Goal: Information Seeking & Learning: Learn about a topic

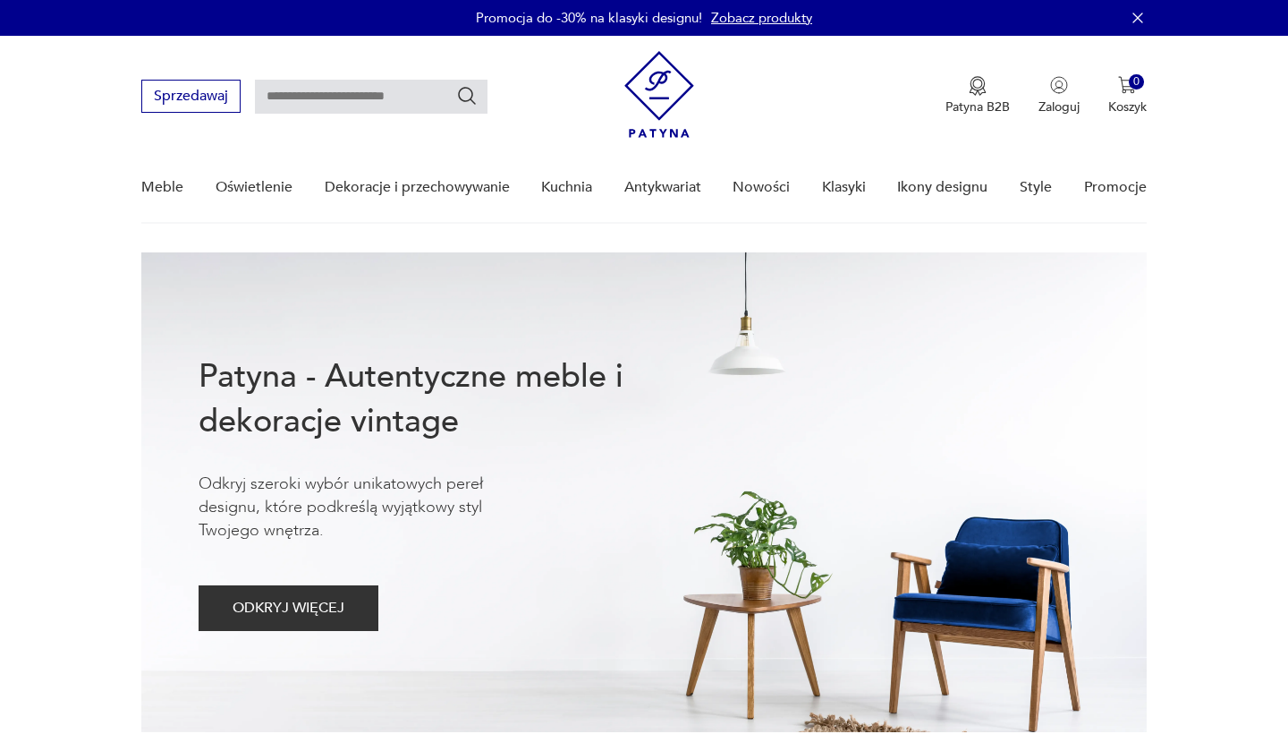
click at [292, 98] on input "text" at bounding box center [371, 97] width 233 height 34
type input "******"
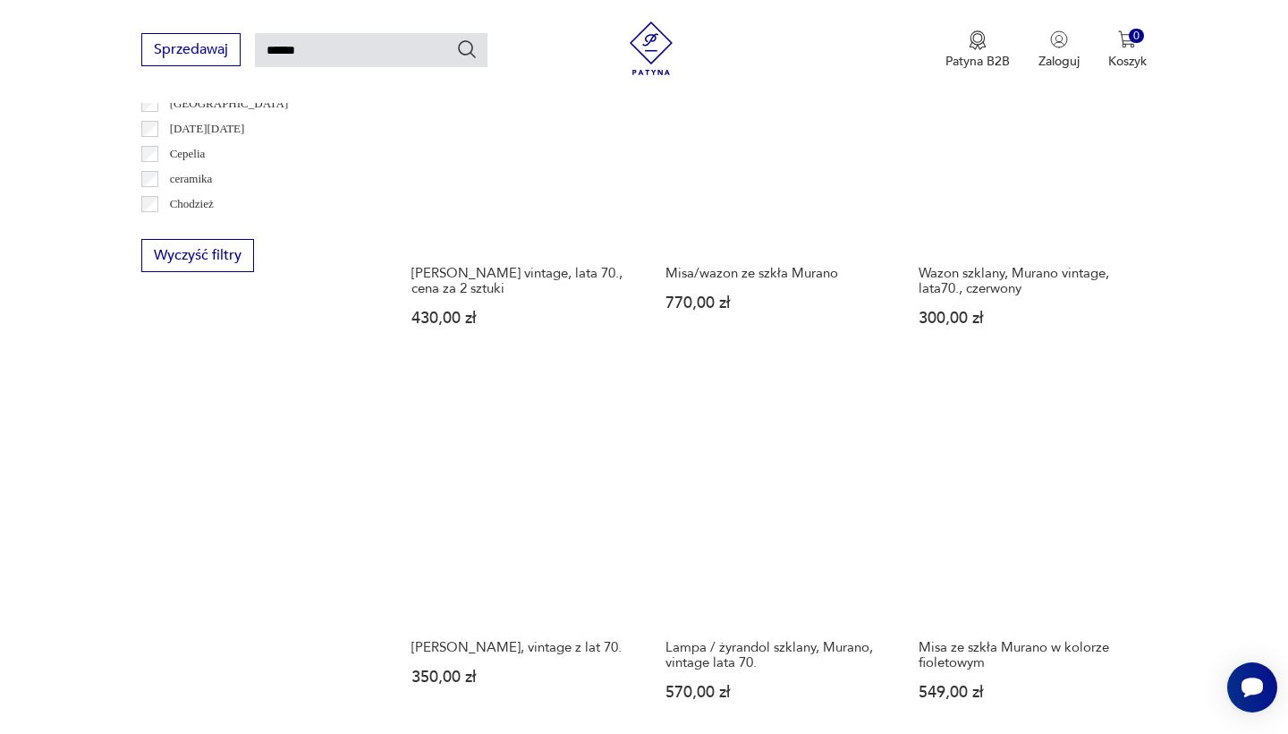
scroll to position [1145, 0]
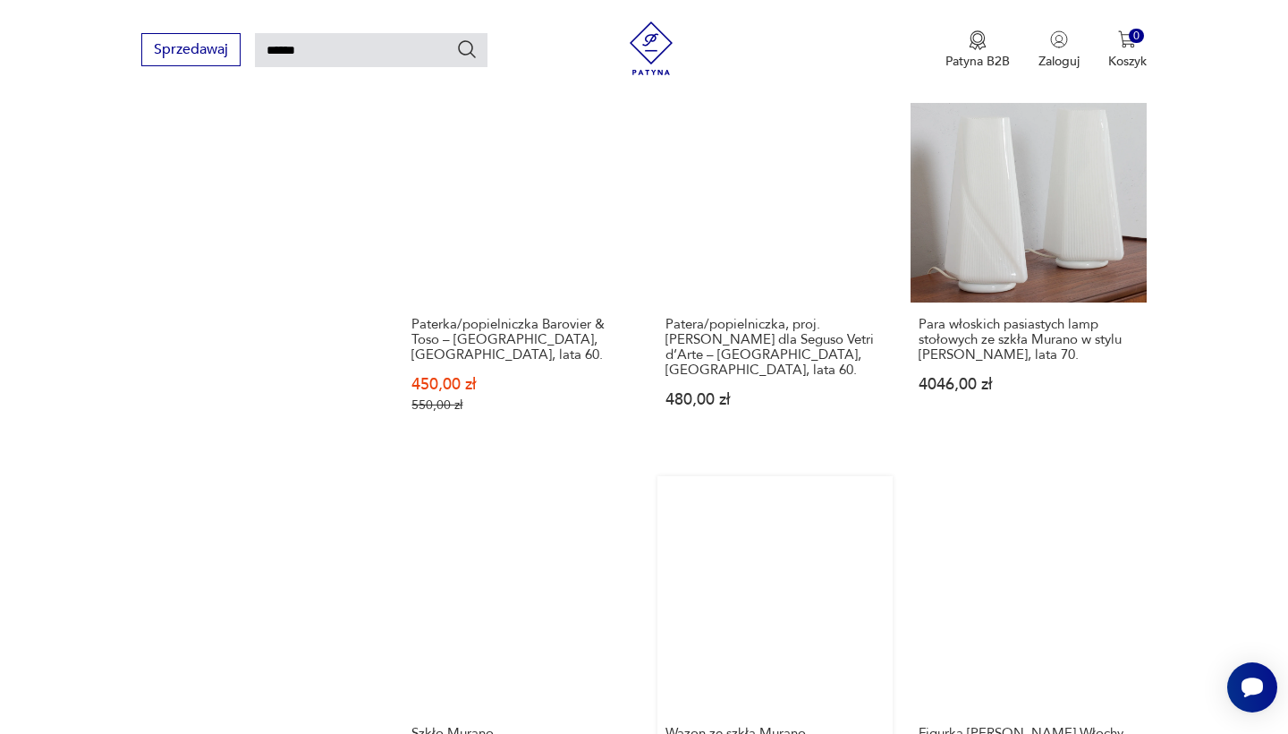
scroll to position [1411, 0]
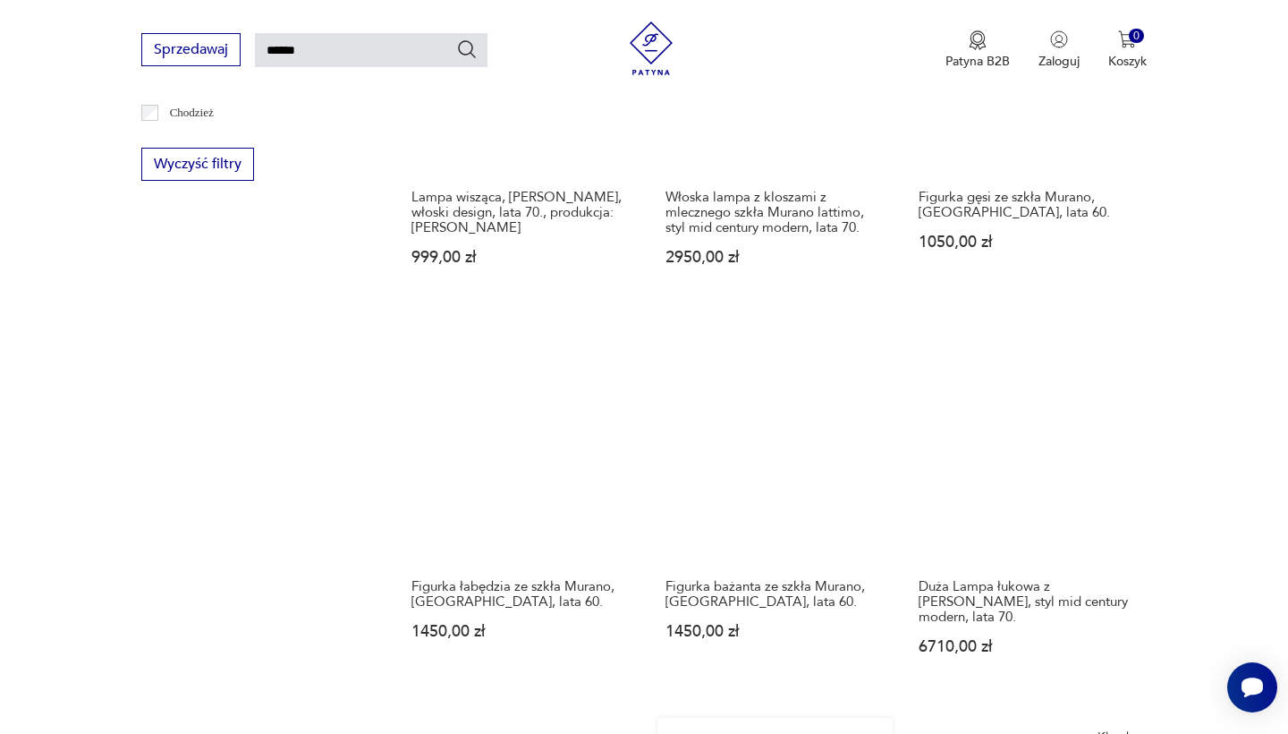
scroll to position [1268, 0]
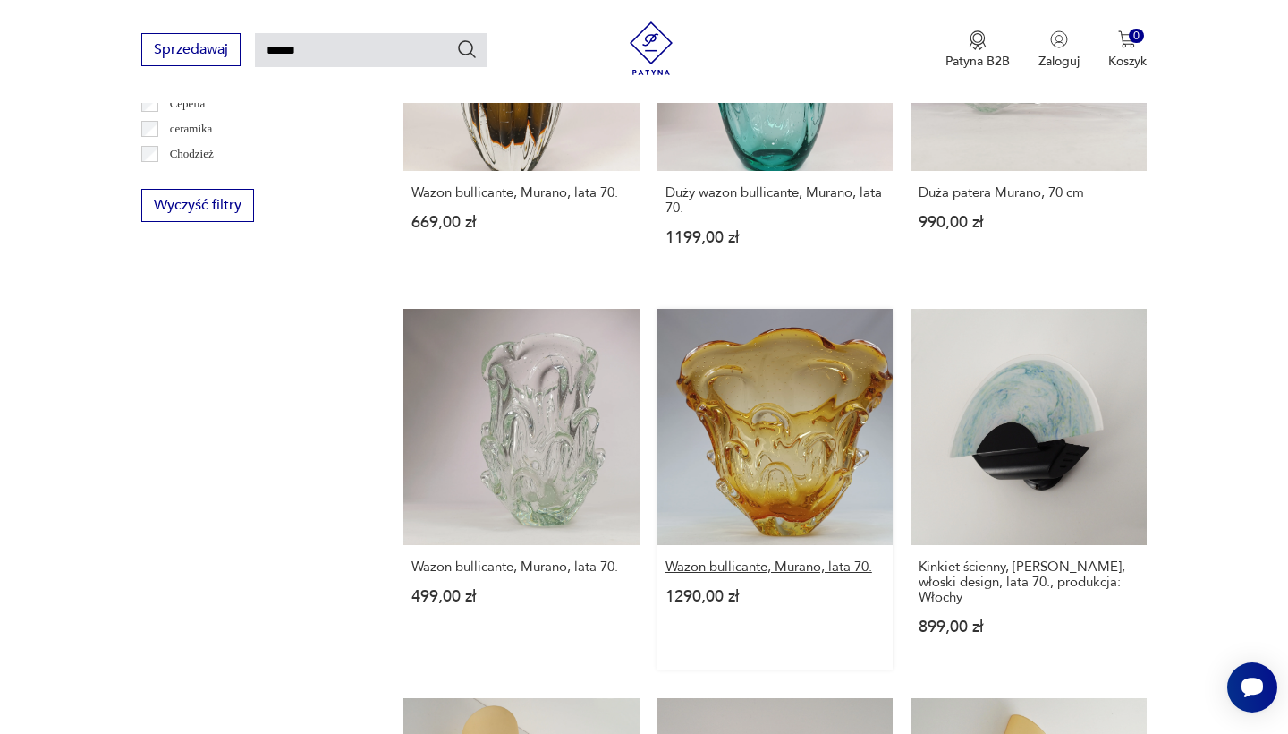
scroll to position [1257, 0]
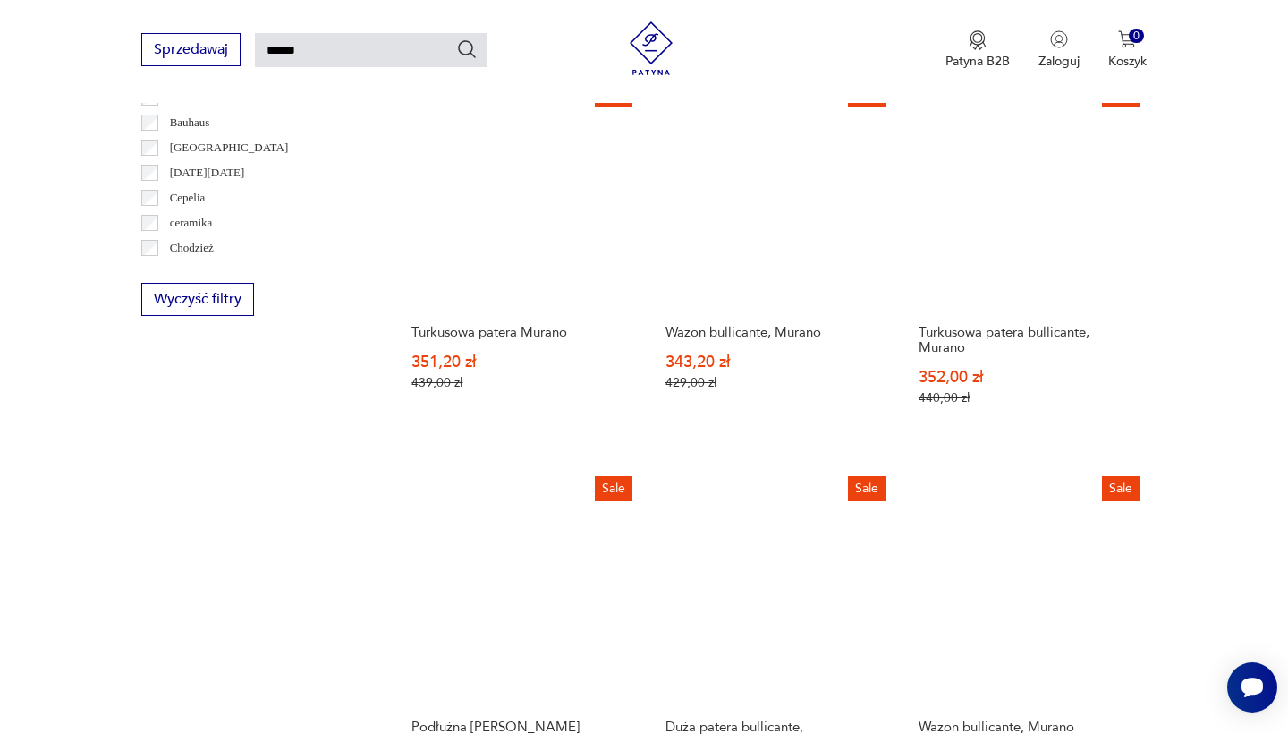
scroll to position [1317, 0]
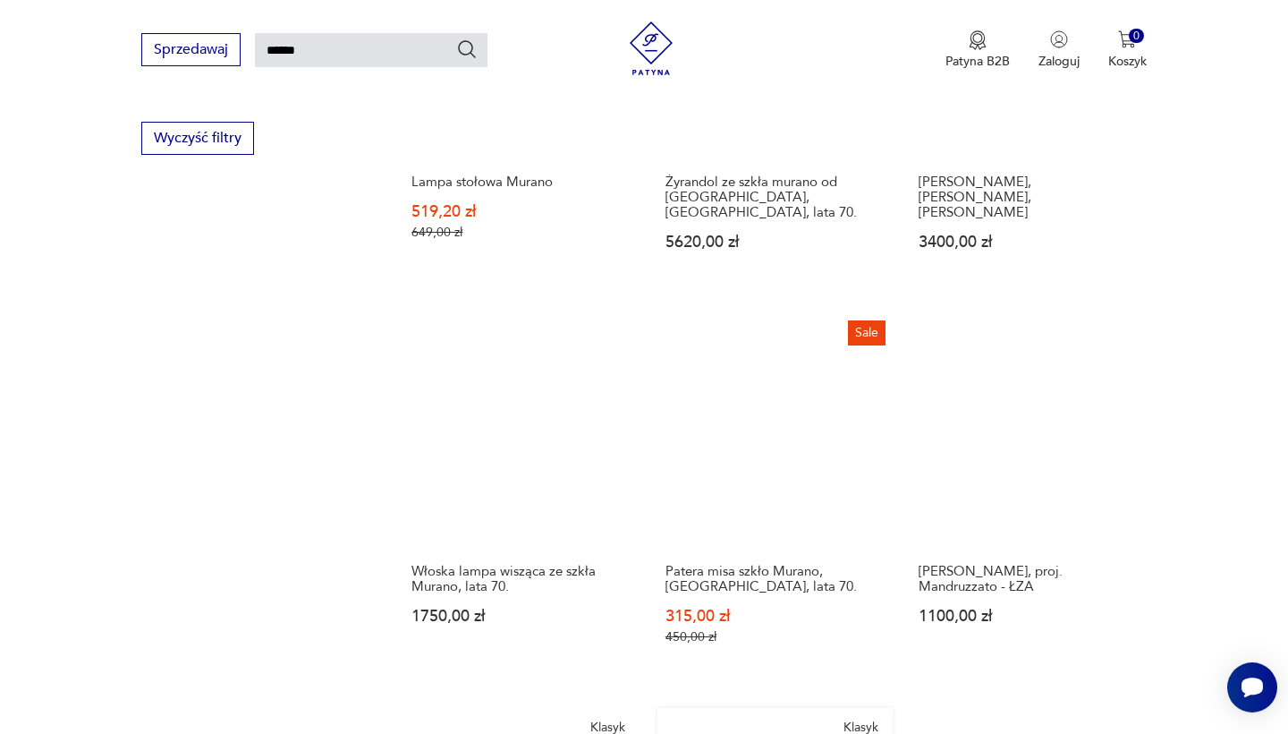
scroll to position [1358, 0]
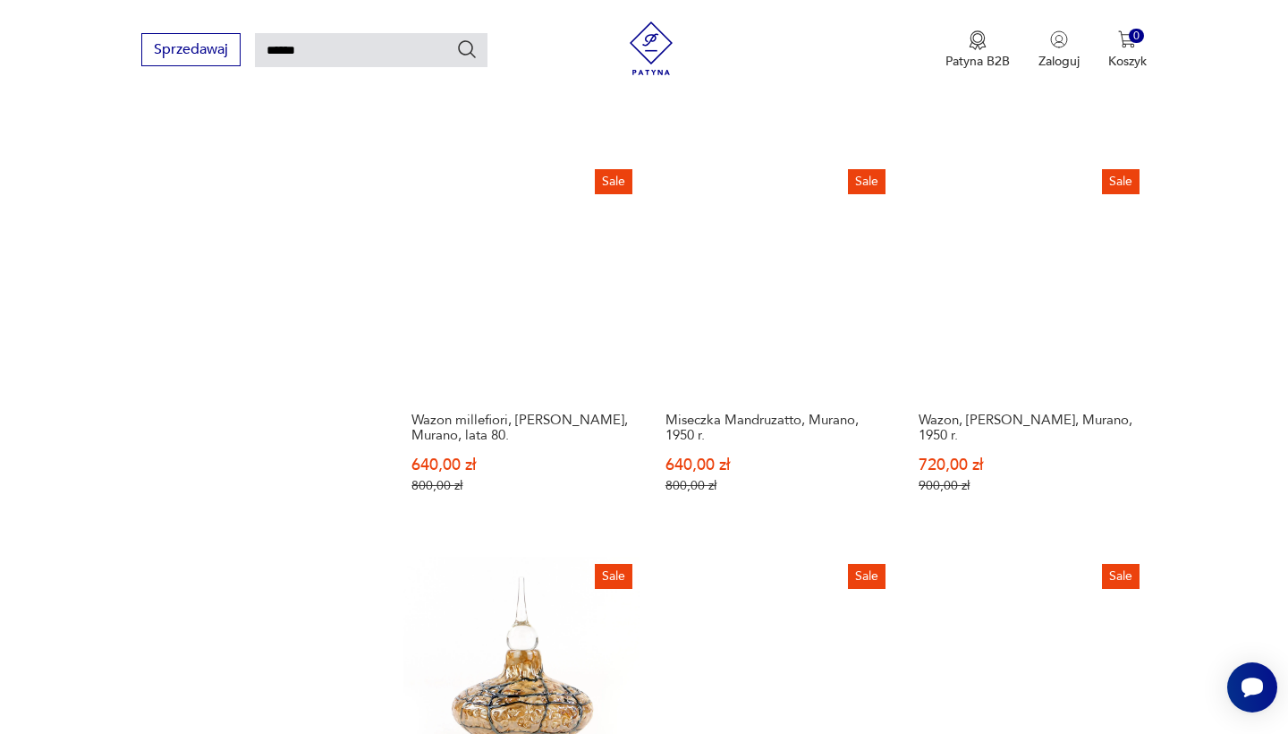
scroll to position [1379, 0]
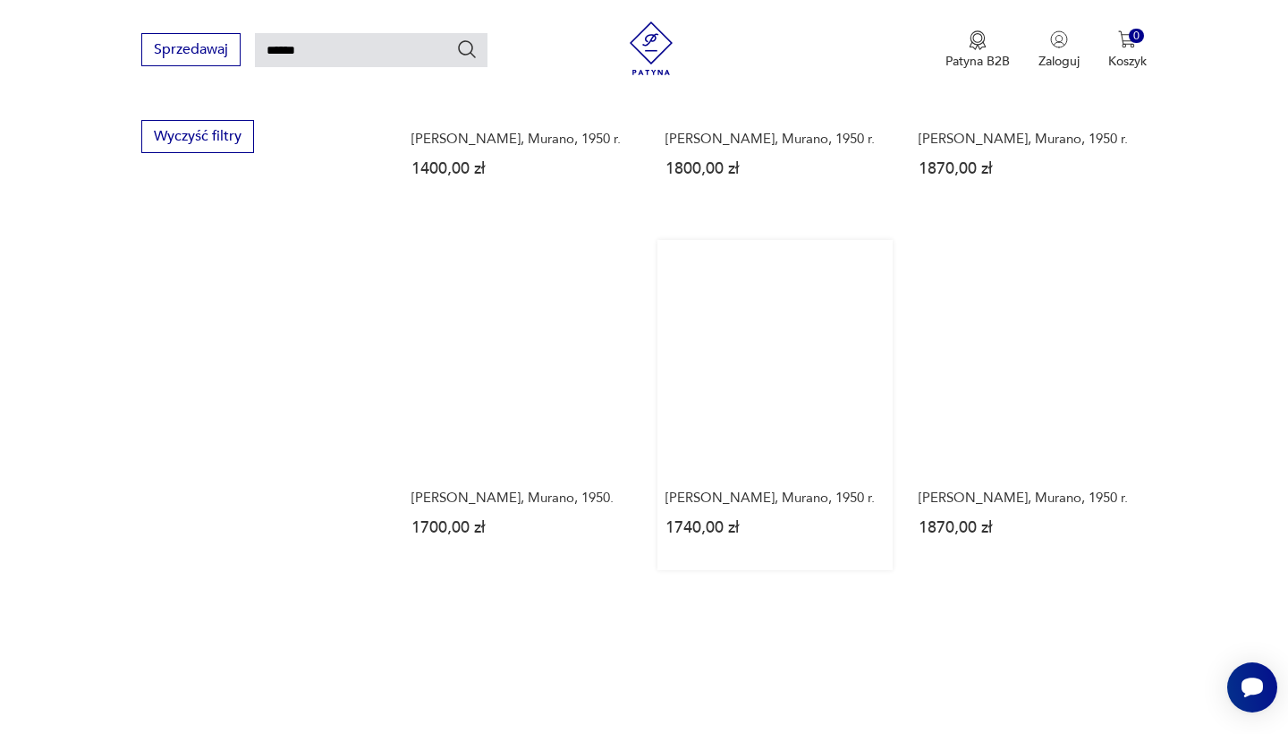
scroll to position [1267, 0]
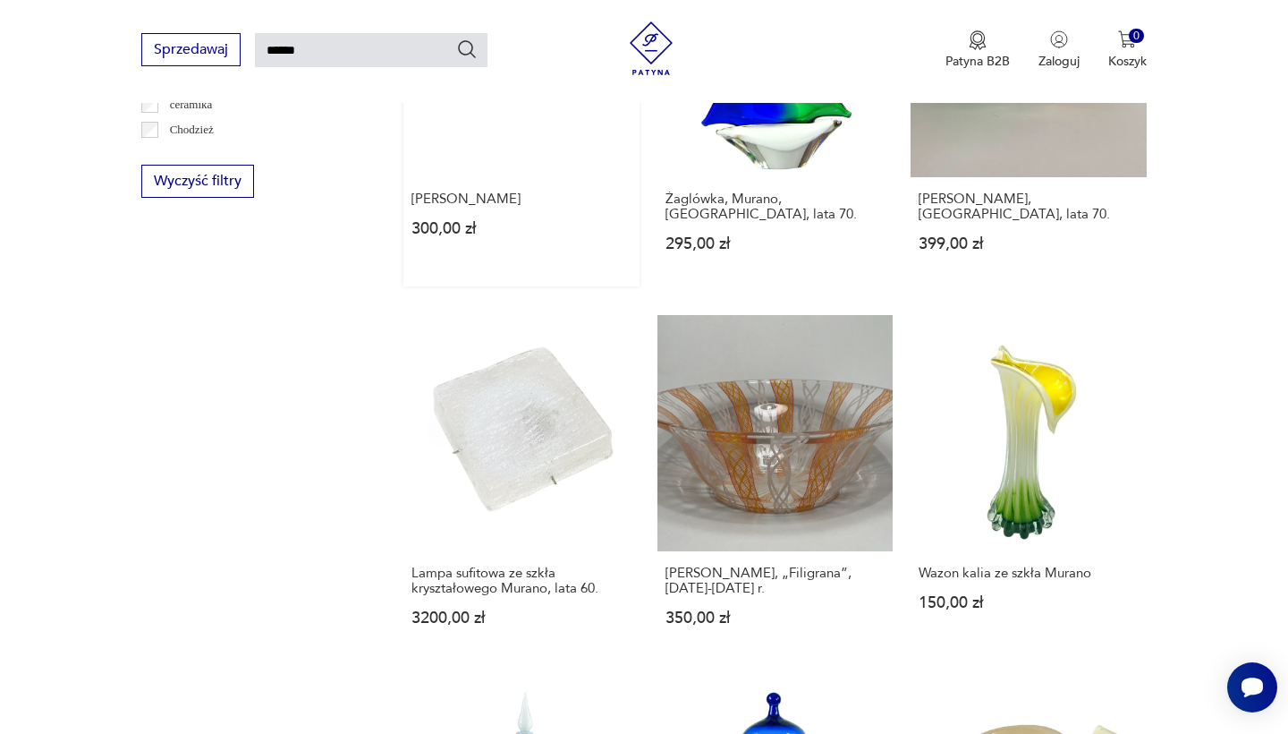
scroll to position [1226, 0]
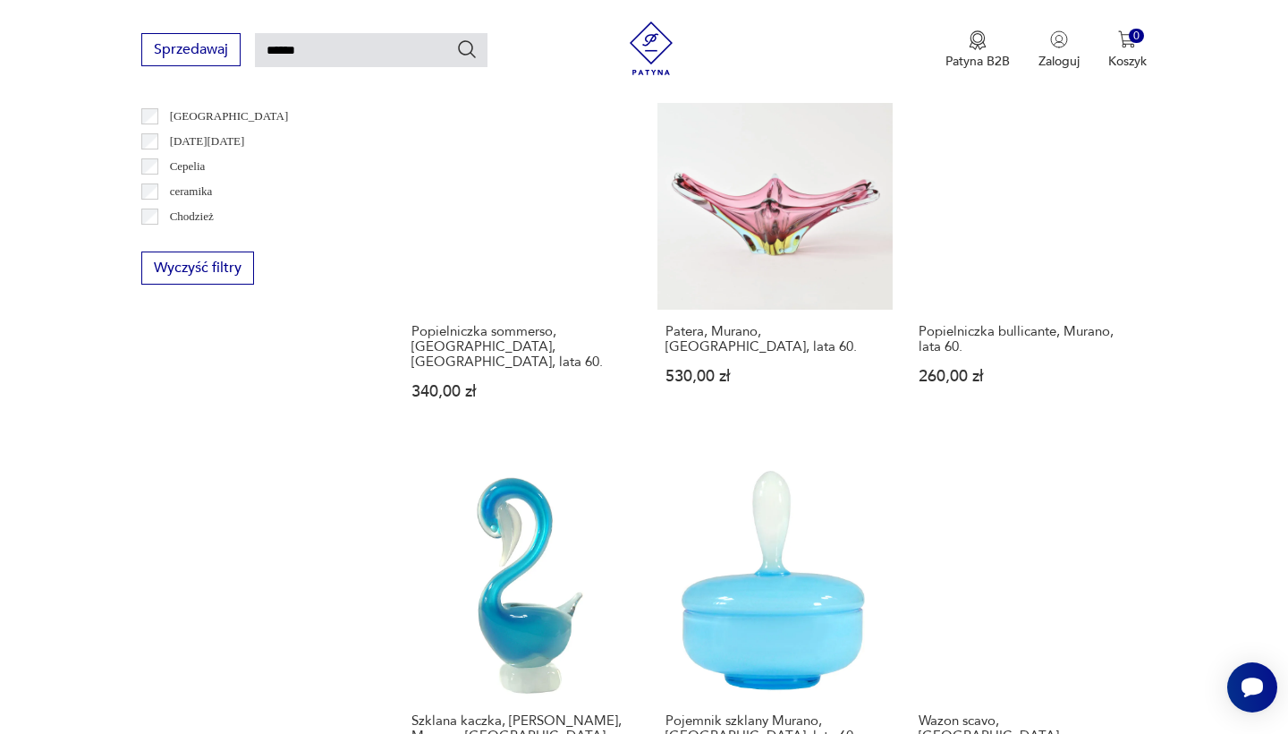
scroll to position [1147, 0]
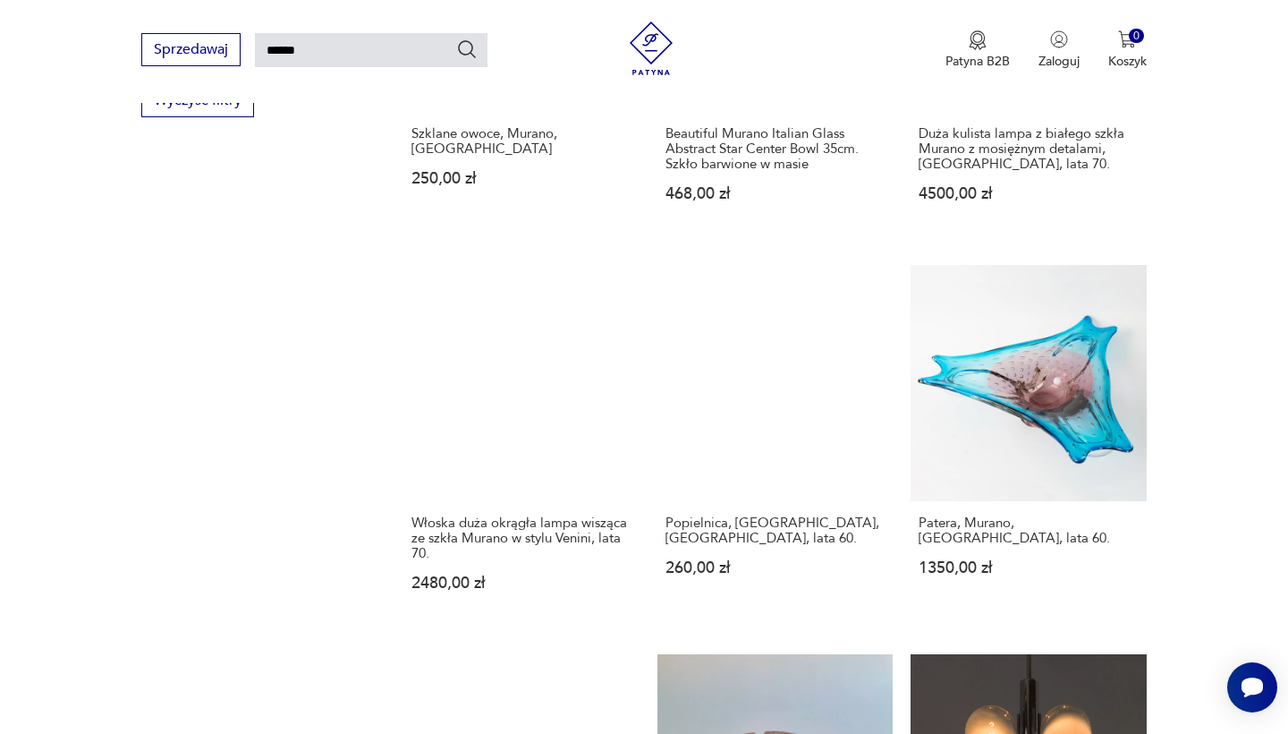
scroll to position [1312, 0]
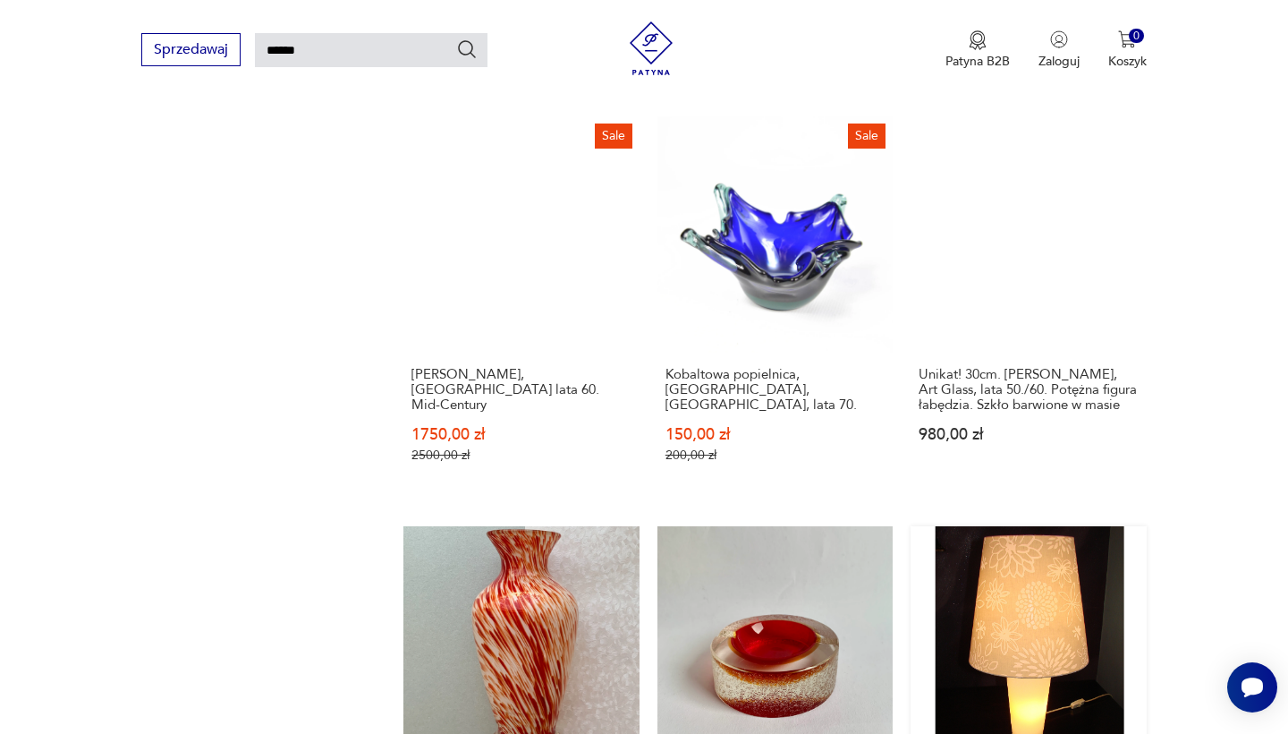
scroll to position [1434, 0]
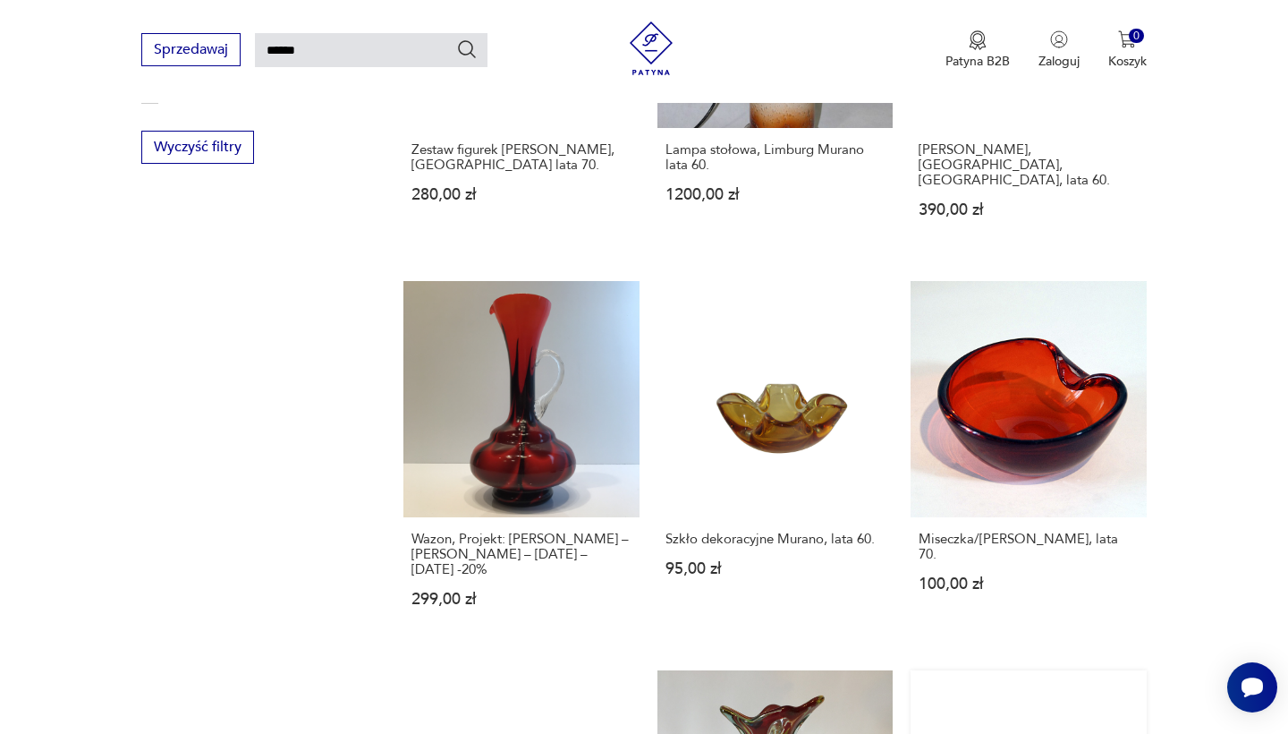
scroll to position [1284, 0]
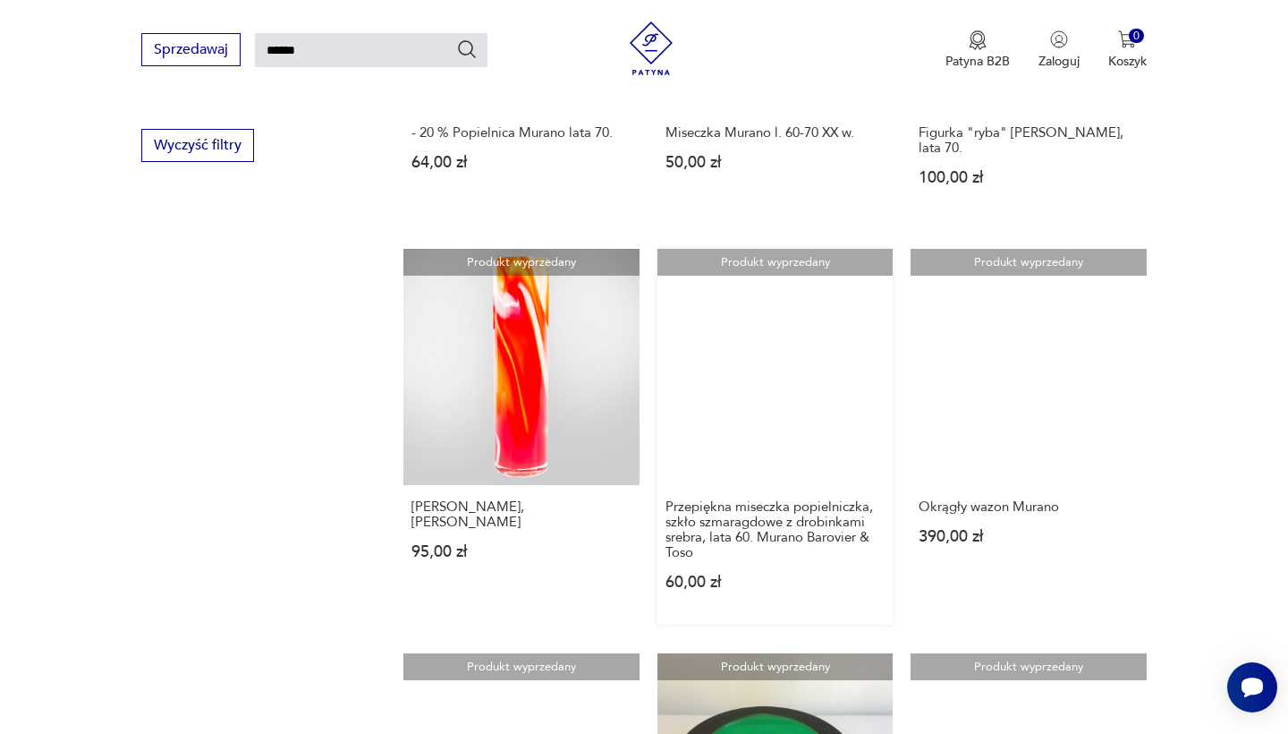
scroll to position [1266, 0]
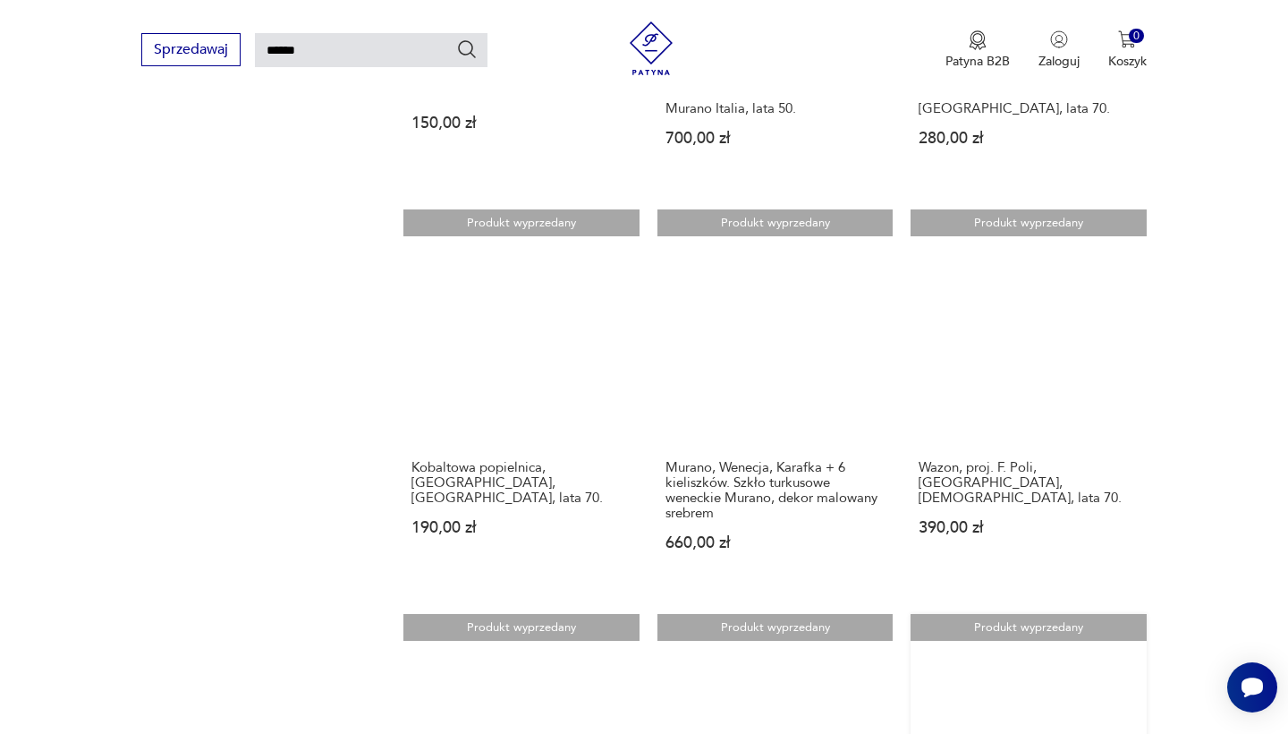
scroll to position [1355, 0]
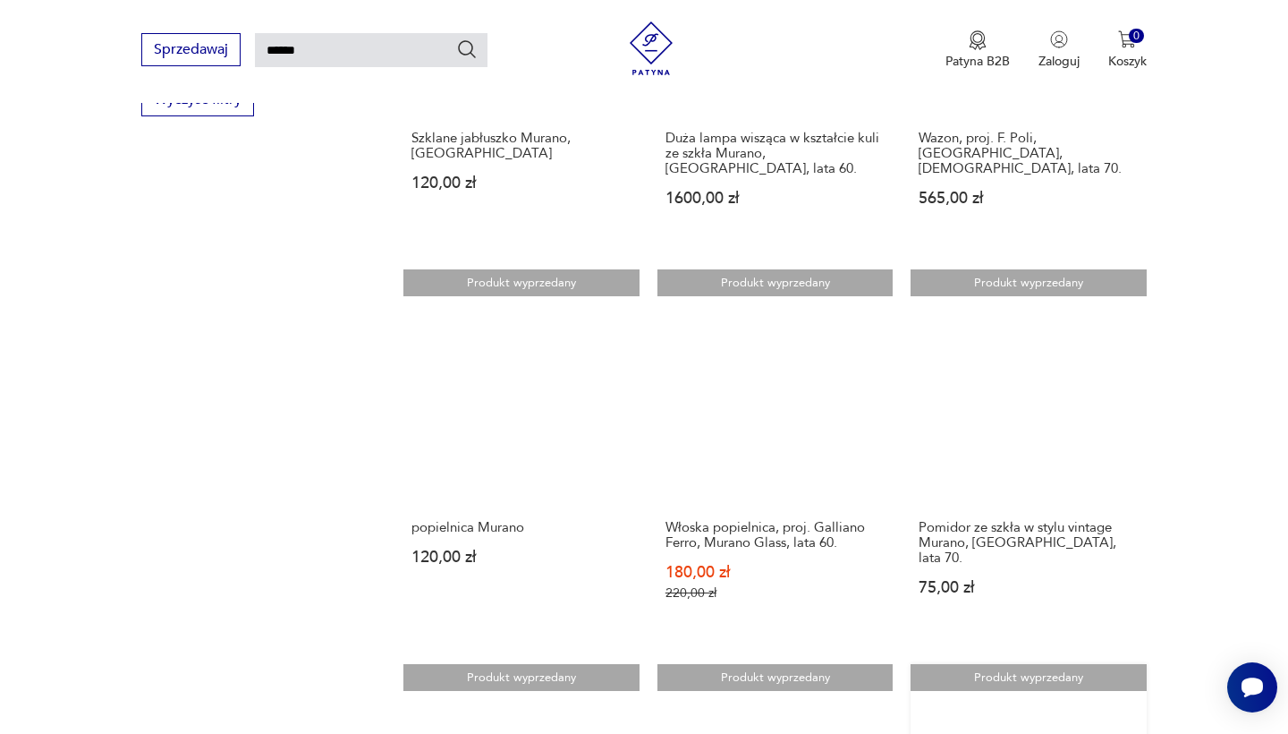
scroll to position [1301, 0]
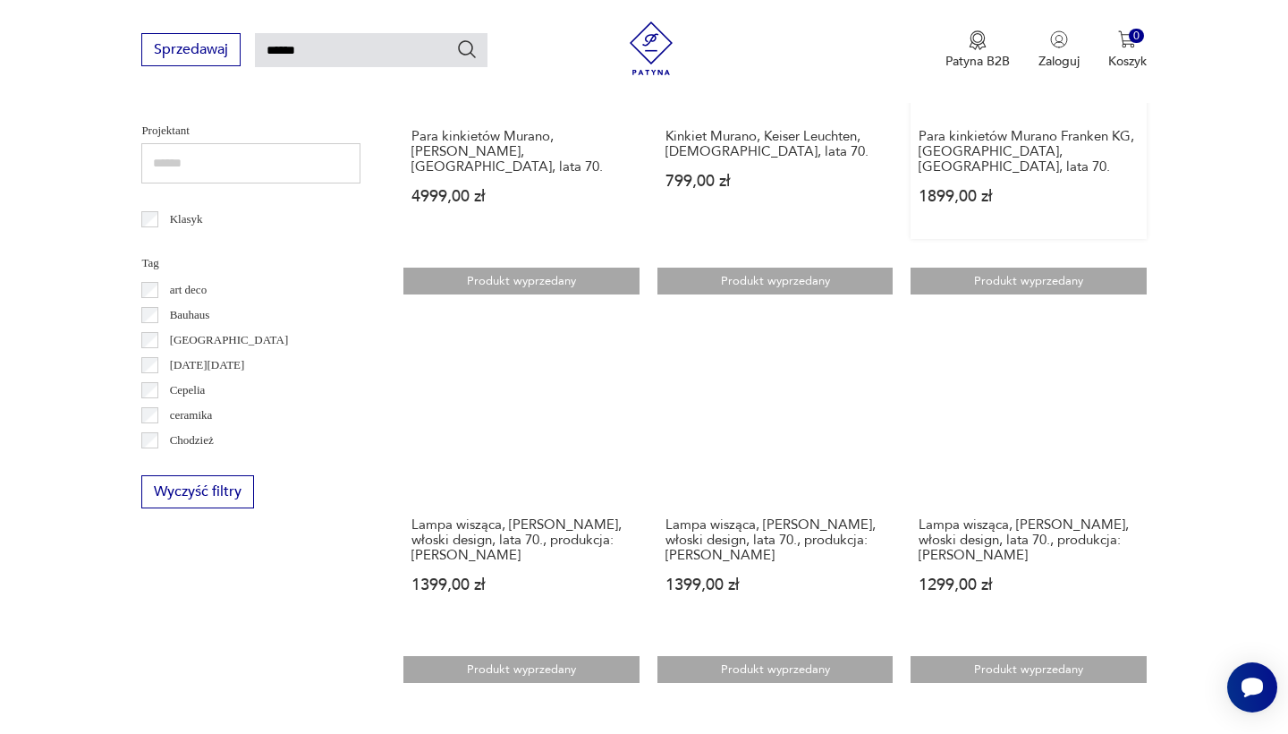
scroll to position [898, 0]
